Goal: Find specific page/section: Find specific page/section

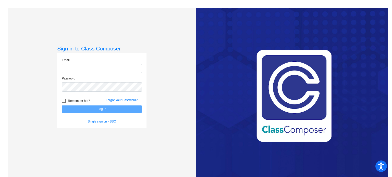
type input "[PERSON_NAME][EMAIL_ADDRESS][PERSON_NAME][DOMAIN_NAME]"
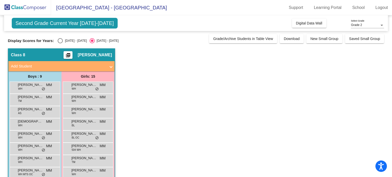
click at [58, 39] on div "Select an option" at bounding box center [60, 40] width 5 height 5
click at [60, 43] on input "[DATE] - [DATE]" at bounding box center [60, 43] width 0 height 0
radio input "true"
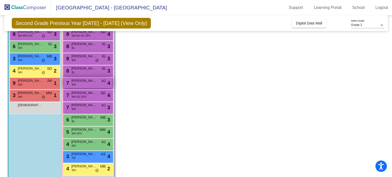
scroll to position [96, 0]
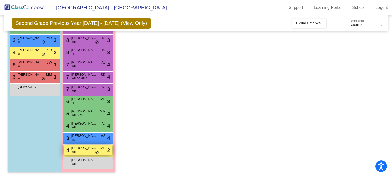
click at [87, 147] on span "[PERSON_NAME]" at bounding box center [84, 148] width 26 height 5
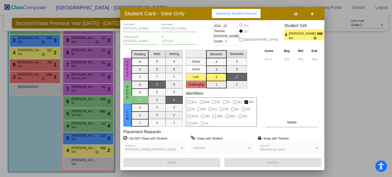
click at [314, 16] on button "button" at bounding box center [312, 13] width 16 height 9
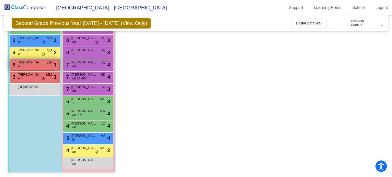
click at [50, 67] on div "9 [PERSON_NAME] [PERSON_NAME] JW lock do_not_disturb_alt 1" at bounding box center [34, 64] width 49 height 10
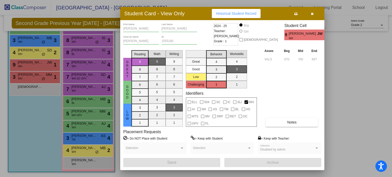
click at [313, 15] on icon "button" at bounding box center [312, 14] width 3 height 4
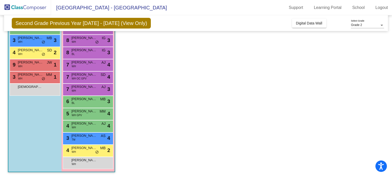
scroll to position [75, 0]
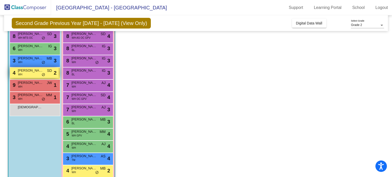
click at [35, 71] on span "[PERSON_NAME]" at bounding box center [31, 70] width 26 height 5
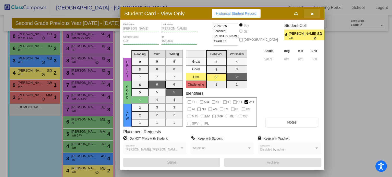
click at [309, 14] on button "button" at bounding box center [312, 13] width 16 height 9
